Goal: Information Seeking & Learning: Learn about a topic

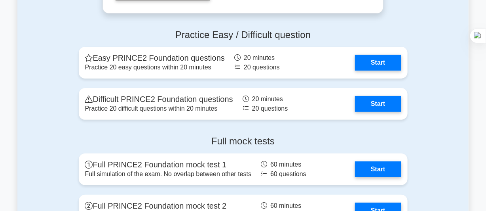
scroll to position [1034, 0]
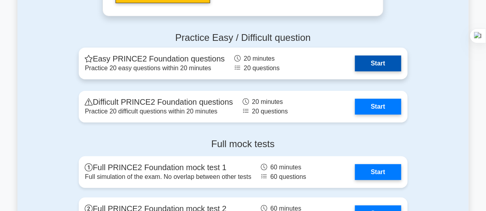
click at [375, 62] on link "Start" at bounding box center [378, 63] width 46 height 16
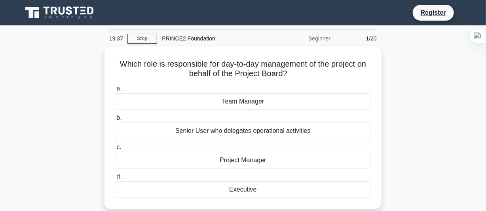
click at [486, 73] on html "Register 19:37 Stop" at bounding box center [243, 214] width 486 height 428
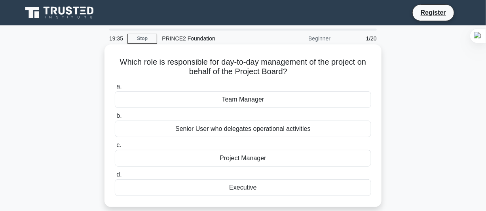
click at [226, 157] on div "Project Manager" at bounding box center [243, 158] width 257 height 17
click at [115, 148] on input "c. Project Manager" at bounding box center [115, 145] width 0 height 5
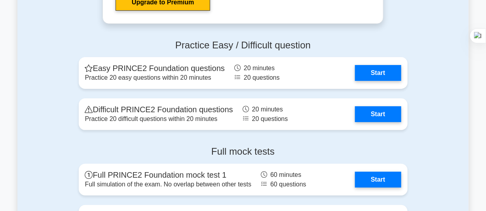
scroll to position [1022, 0]
